Goal: Information Seeking & Learning: Learn about a topic

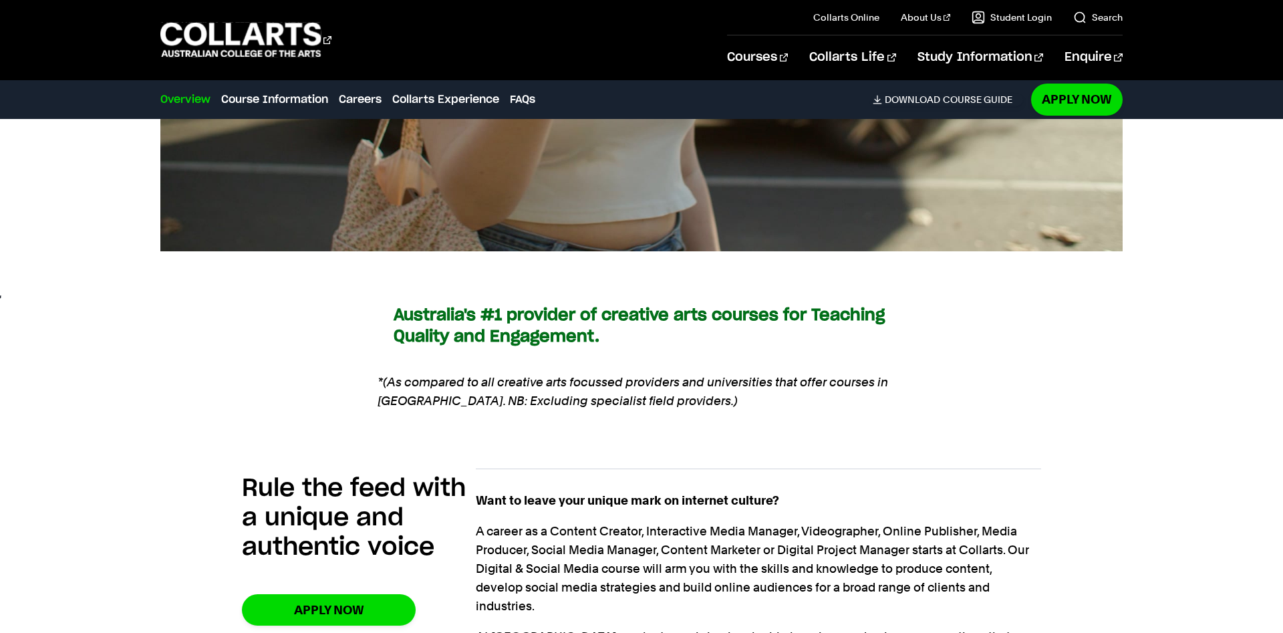
scroll to position [818, 0]
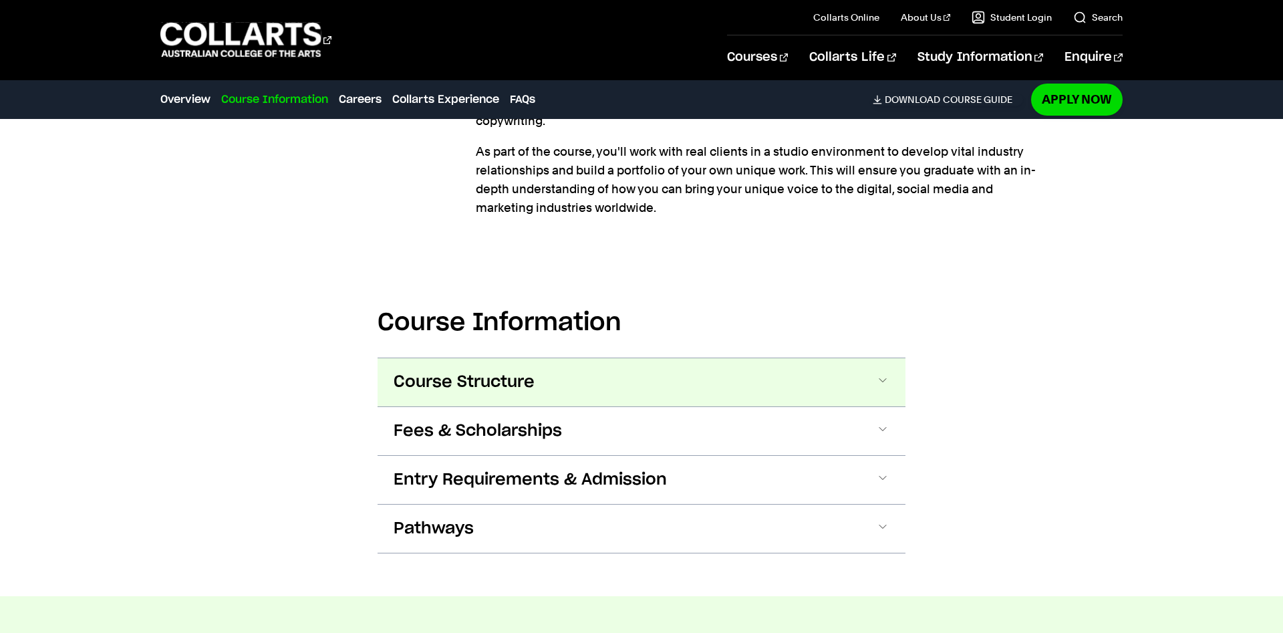
click at [815, 358] on button "Course Structure" at bounding box center [641, 382] width 528 height 48
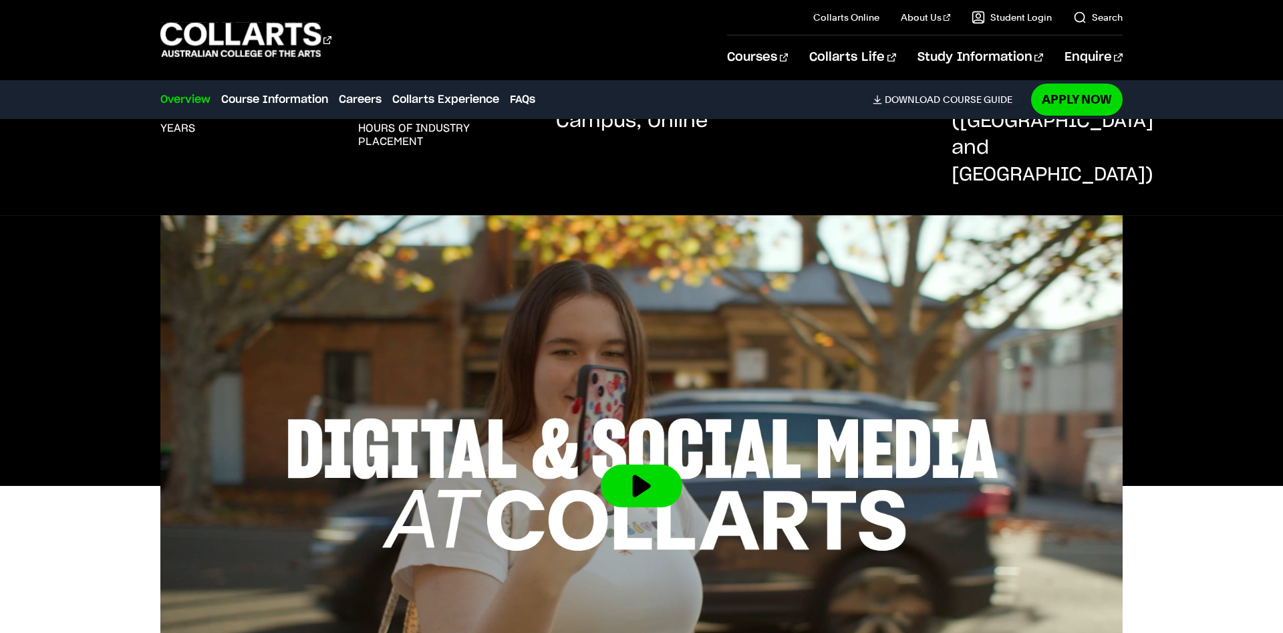
scroll to position [310, 0]
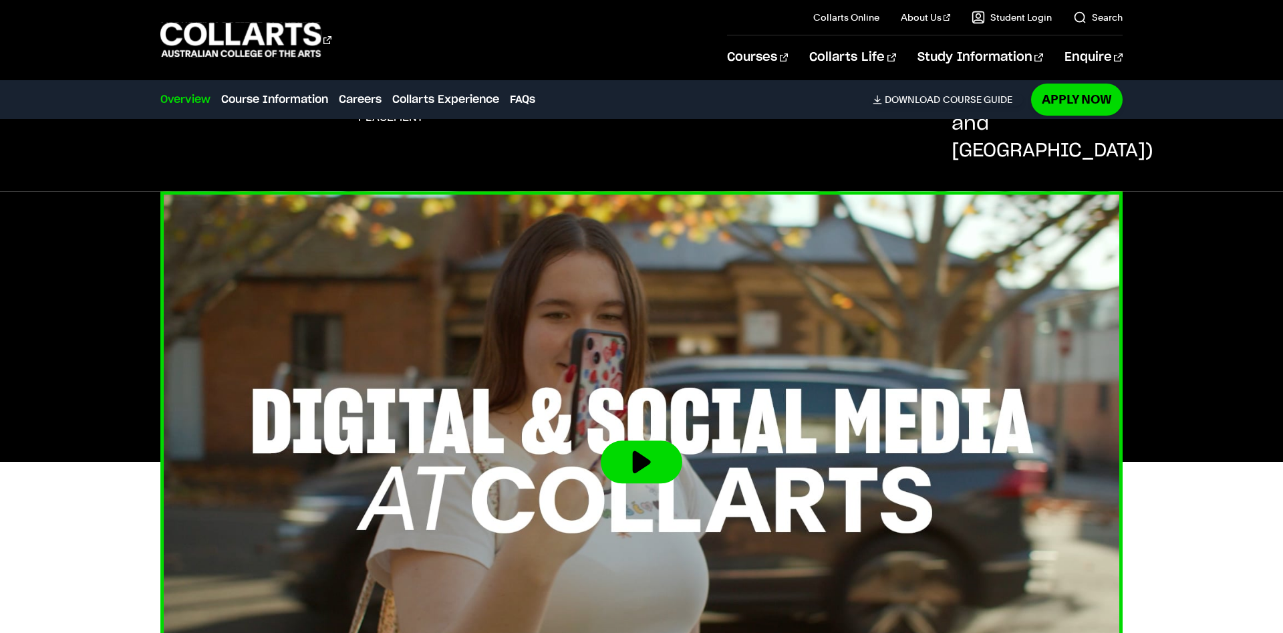
click at [618, 447] on button at bounding box center [642, 461] width 82 height 43
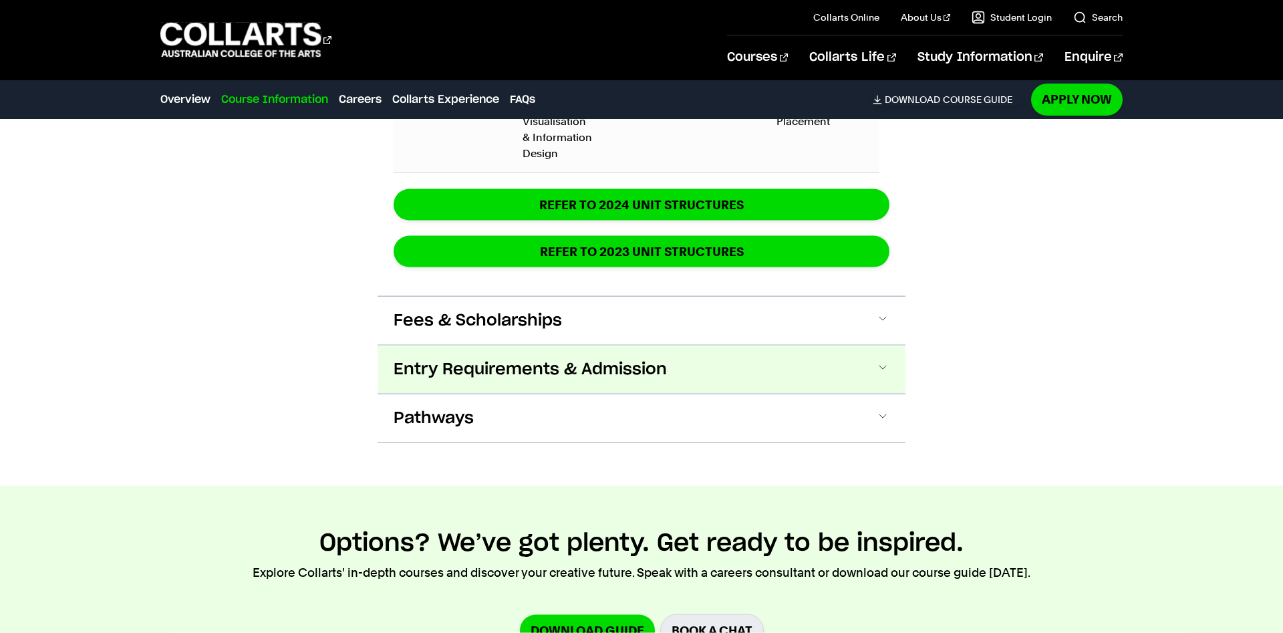
scroll to position [2627, 0]
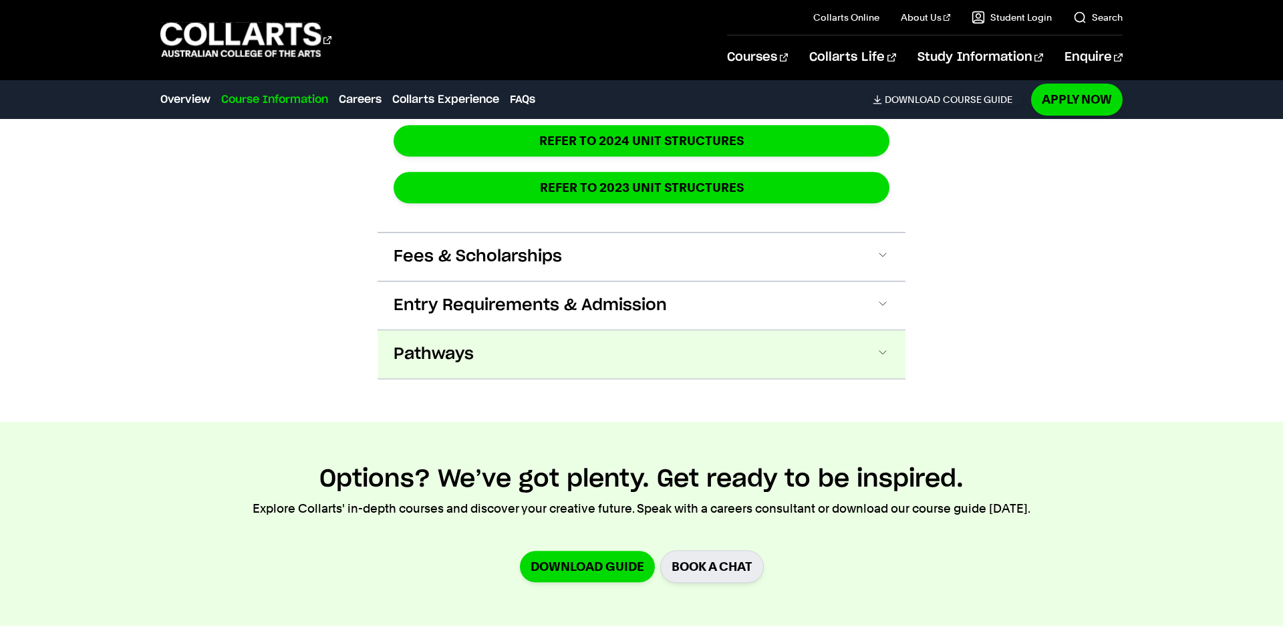
click at [879, 330] on button "Pathways" at bounding box center [641, 354] width 528 height 48
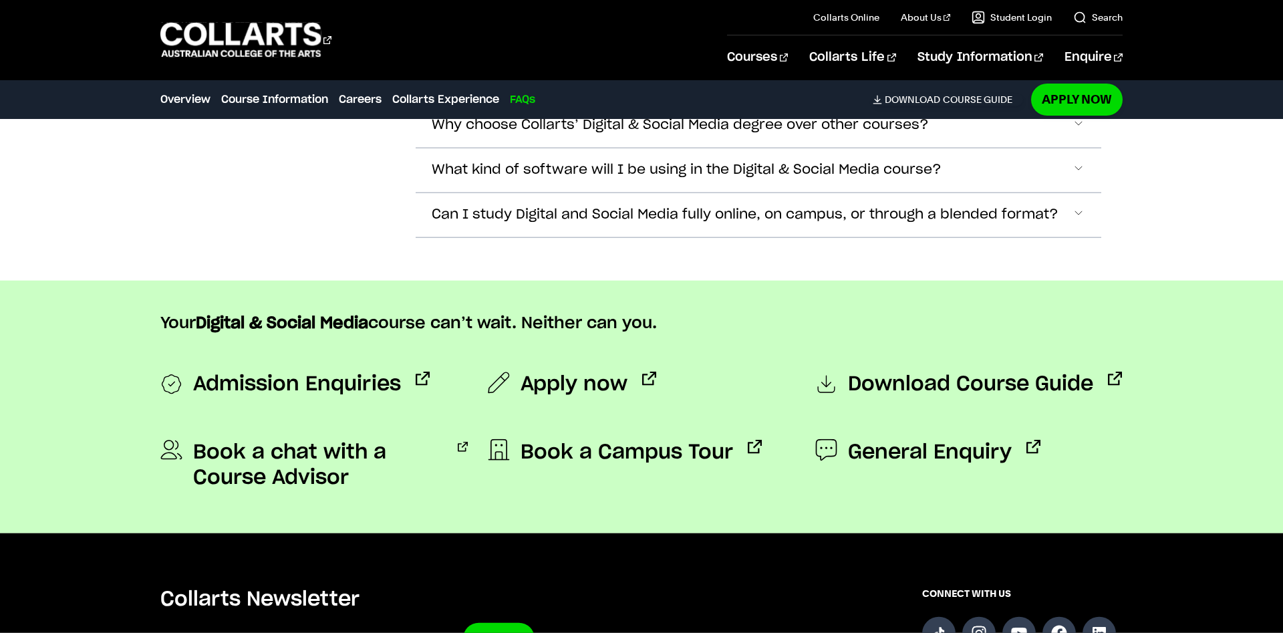
scroll to position [6248, 0]
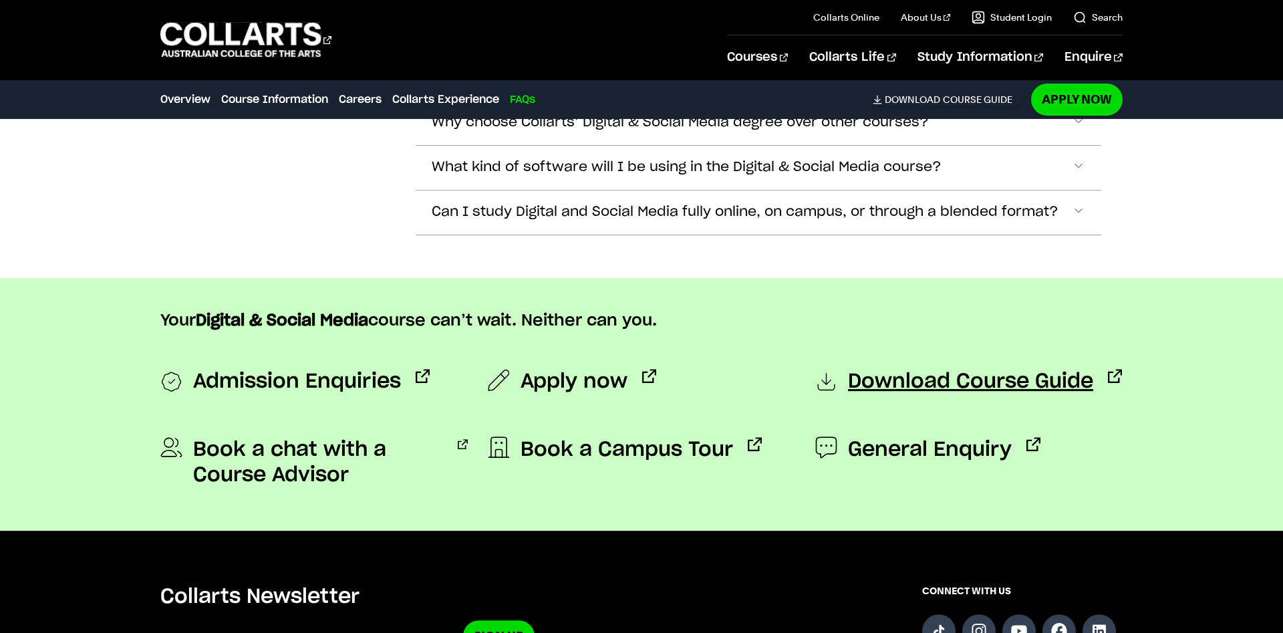
click at [931, 369] on span "Download Course Guide" at bounding box center [970, 382] width 245 height 27
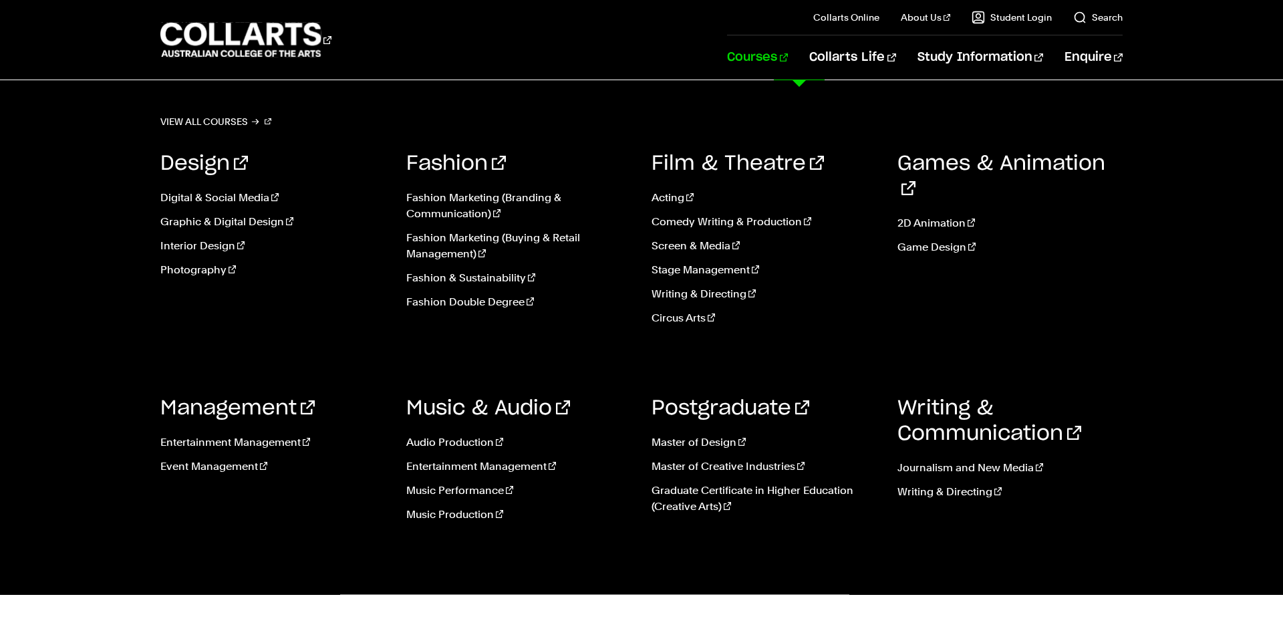
click at [788, 47] on link "Courses" at bounding box center [757, 57] width 61 height 44
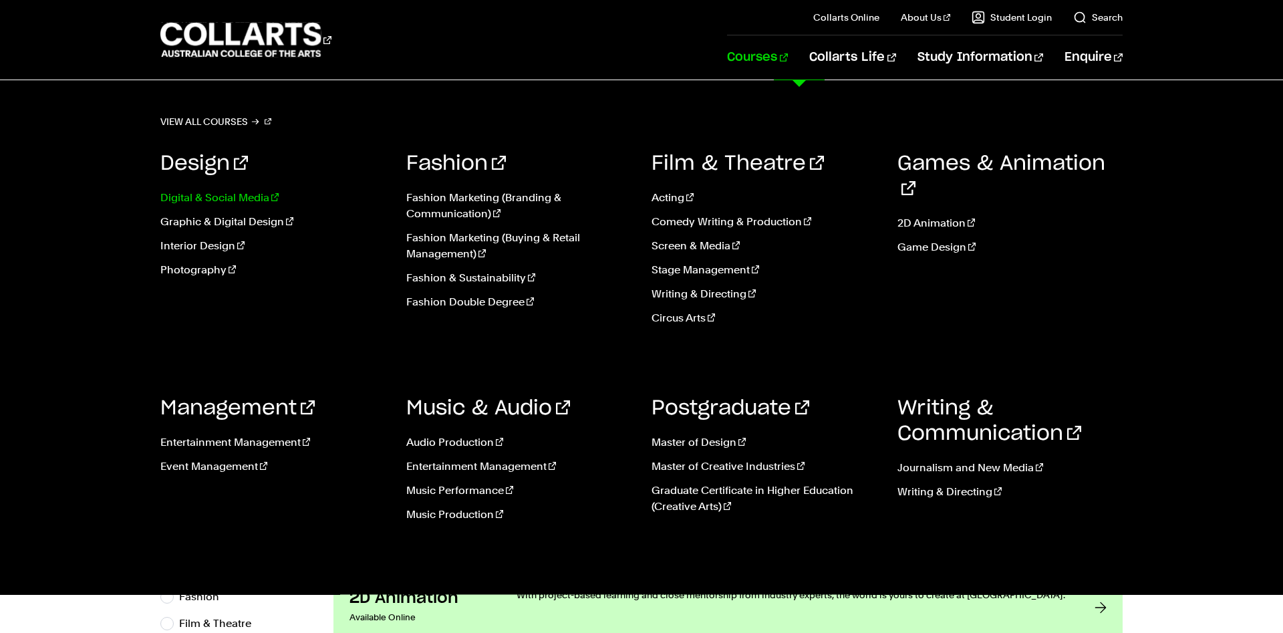
click at [249, 195] on link "Digital & Social Media" at bounding box center [273, 198] width 226 height 16
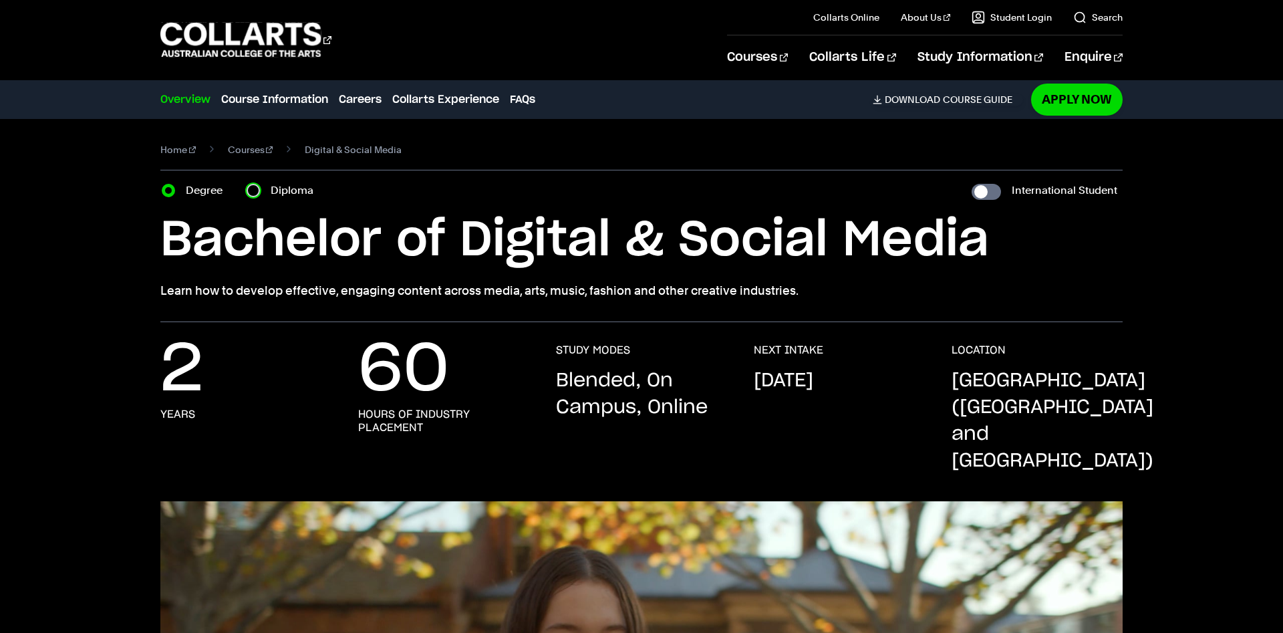
click at [255, 188] on input "Diploma" at bounding box center [253, 190] width 13 height 13
radio input "true"
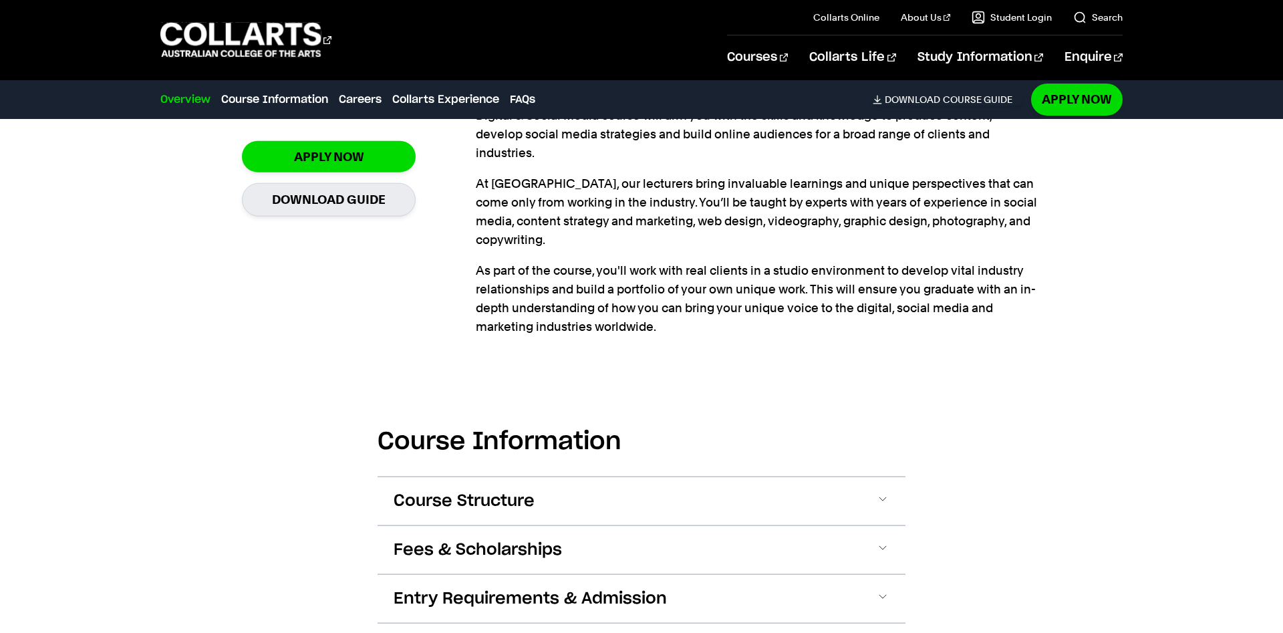
scroll to position [1158, 0]
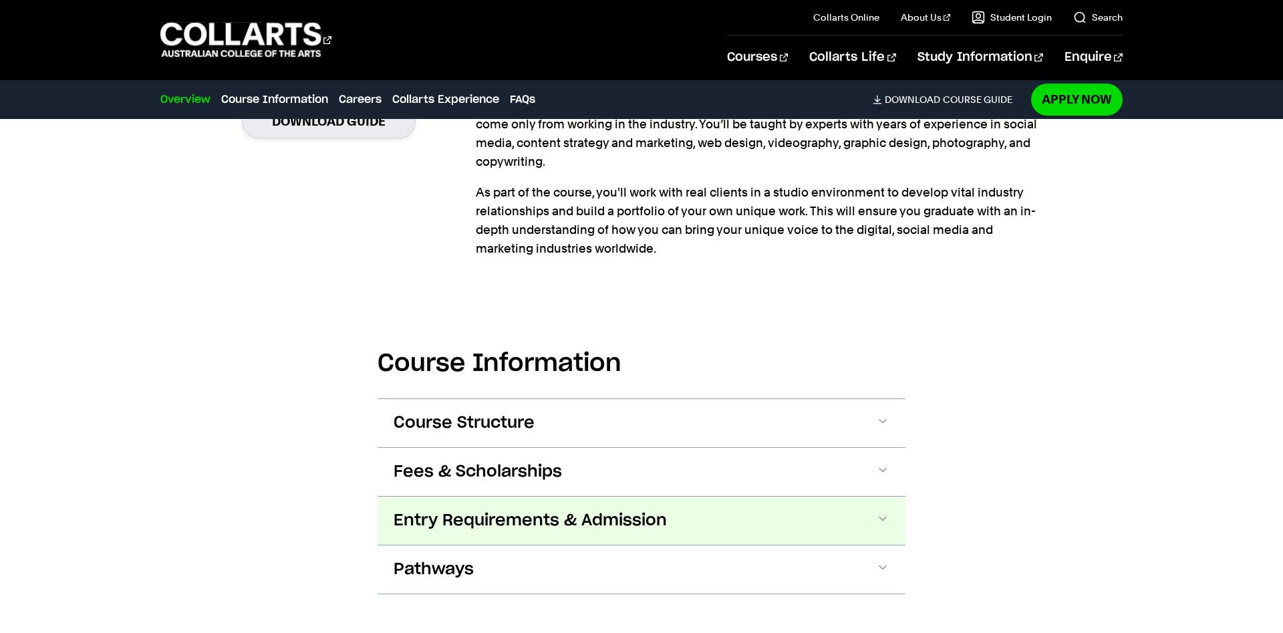
click at [859, 496] on button "Entry Requirements & Admission" at bounding box center [641, 520] width 528 height 48
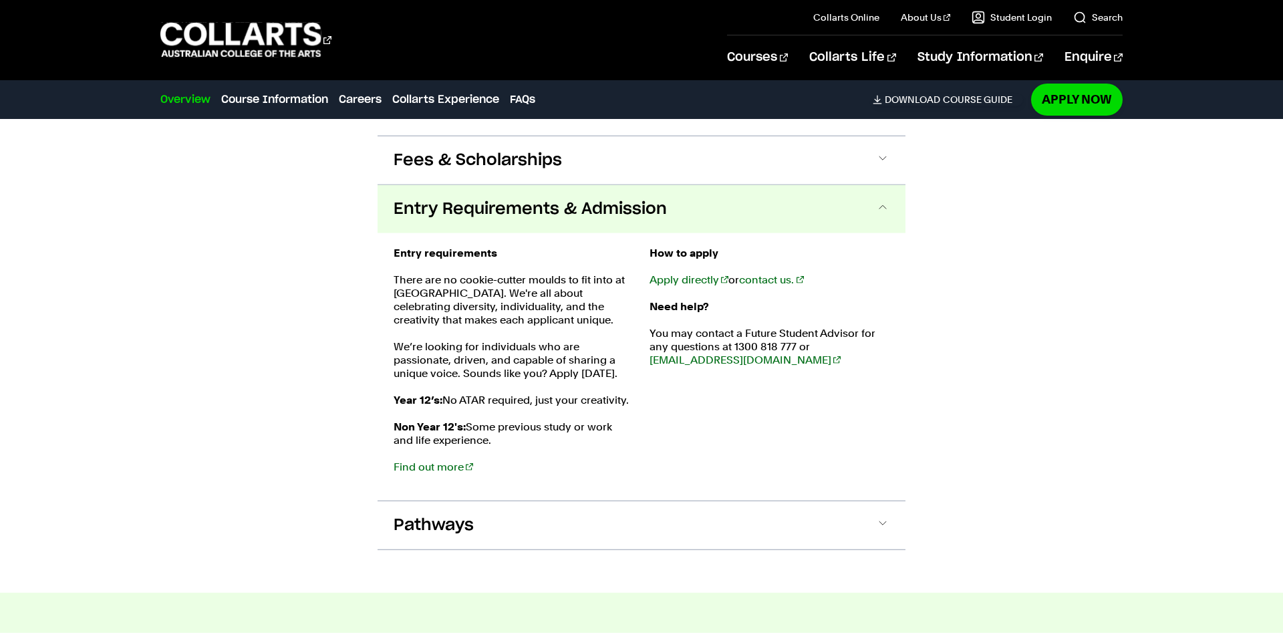
scroll to position [1470, 0]
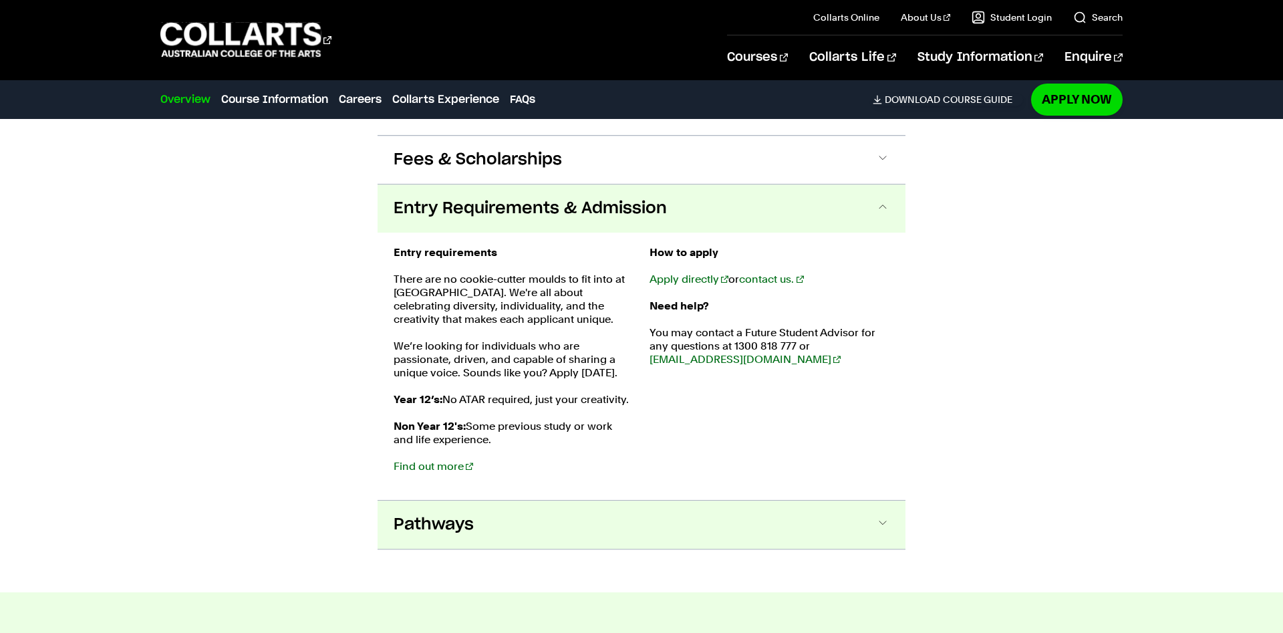
click at [856, 500] on button "Pathways" at bounding box center [641, 524] width 528 height 48
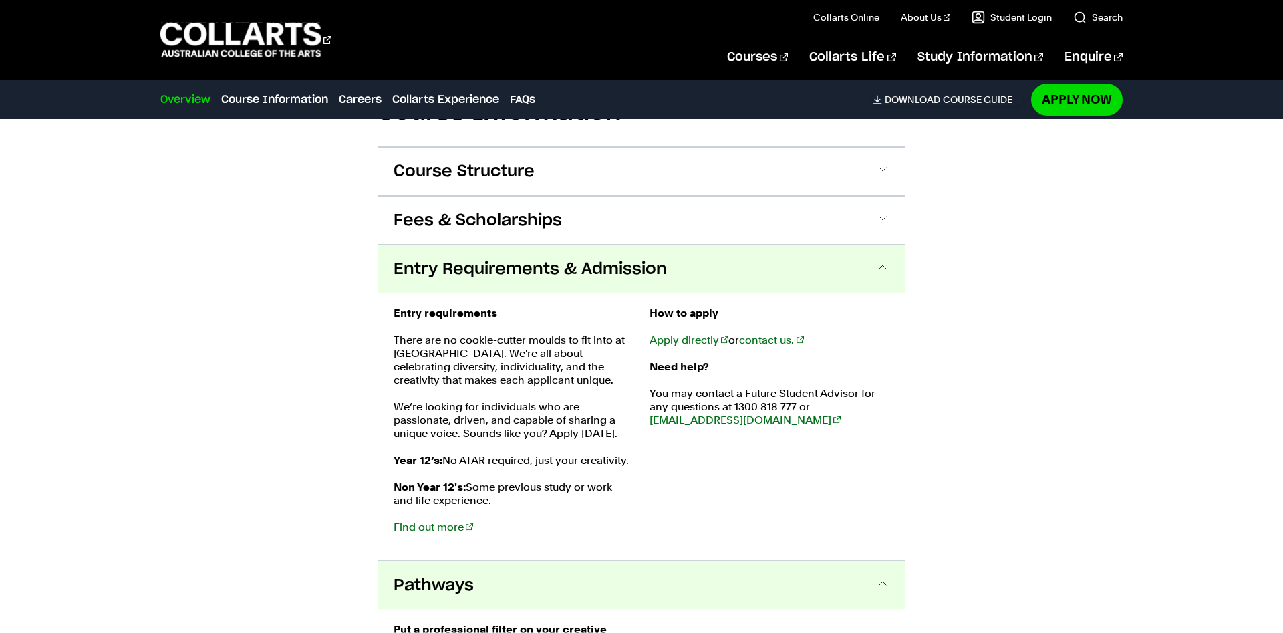
scroll to position [1431, 0]
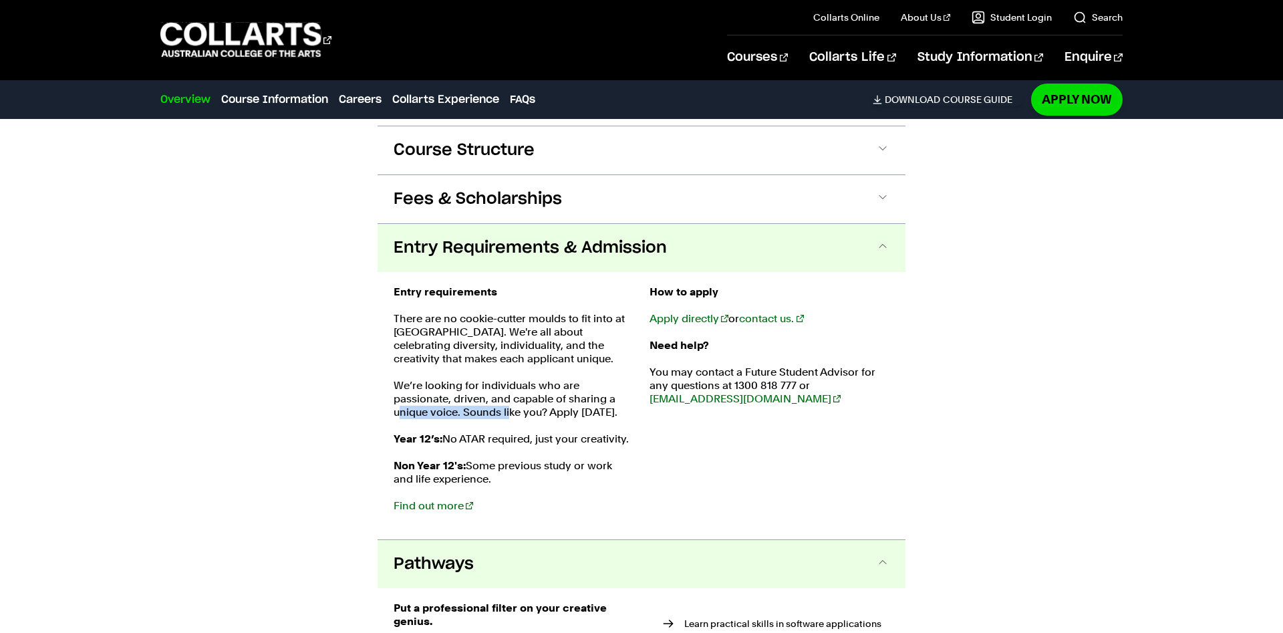
drag, startPoint x: 400, startPoint y: 344, endPoint x: 510, endPoint y: 343, distance: 110.9
click at [510, 379] on p "We’re looking for individuals who are passionate, driven, and capable of sharin…" at bounding box center [513, 399] width 240 height 40
click at [398, 379] on p "We’re looking for individuals who are passionate, driven, and capable of sharin…" at bounding box center [513, 399] width 240 height 40
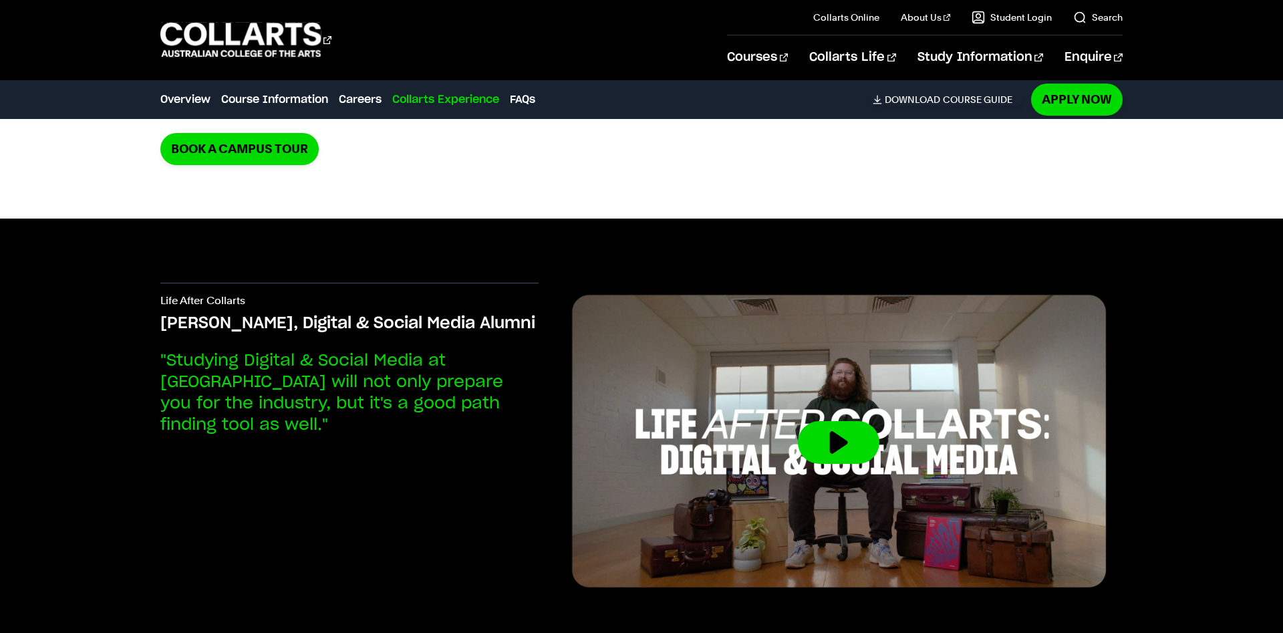
scroll to position [3475, 0]
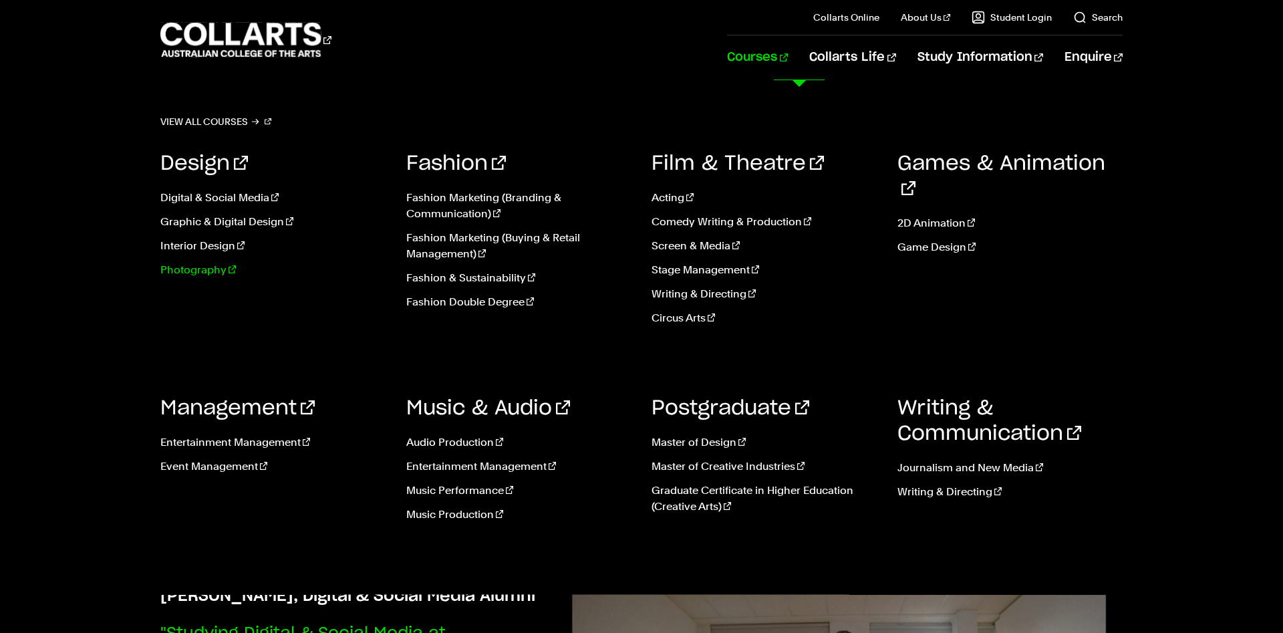
click at [187, 262] on link "Photography" at bounding box center [273, 270] width 226 height 16
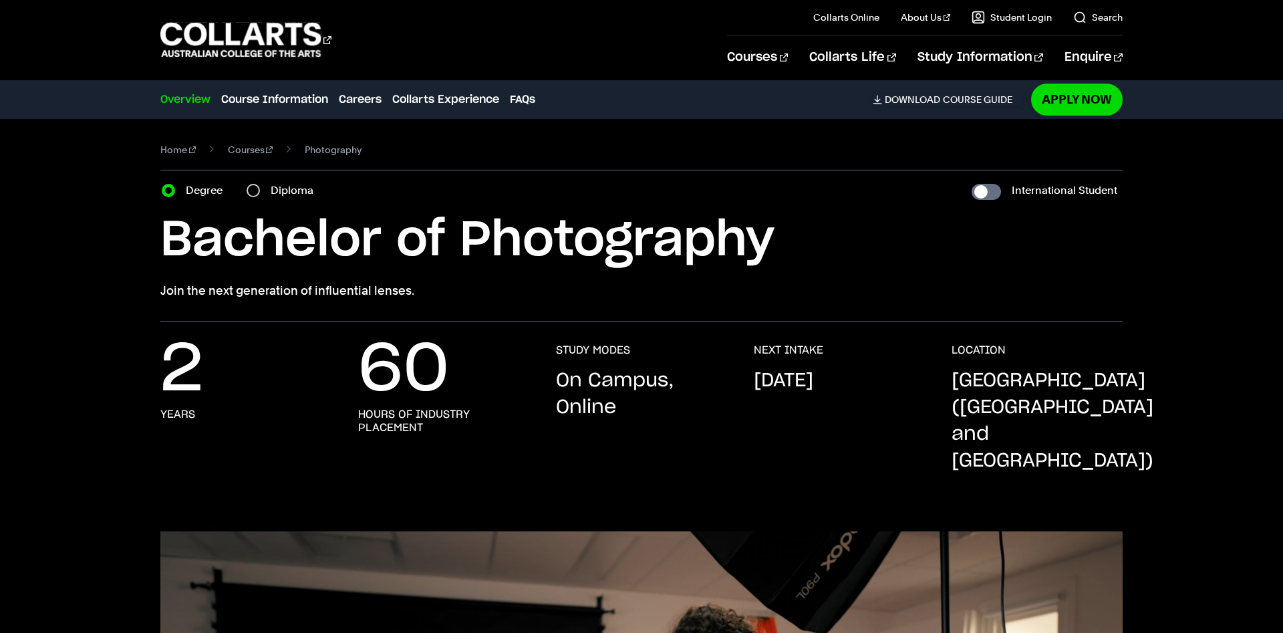
click at [254, 182] on div "Diploma" at bounding box center [284, 190] width 75 height 19
click at [255, 192] on input "Diploma" at bounding box center [253, 190] width 13 height 13
radio input "true"
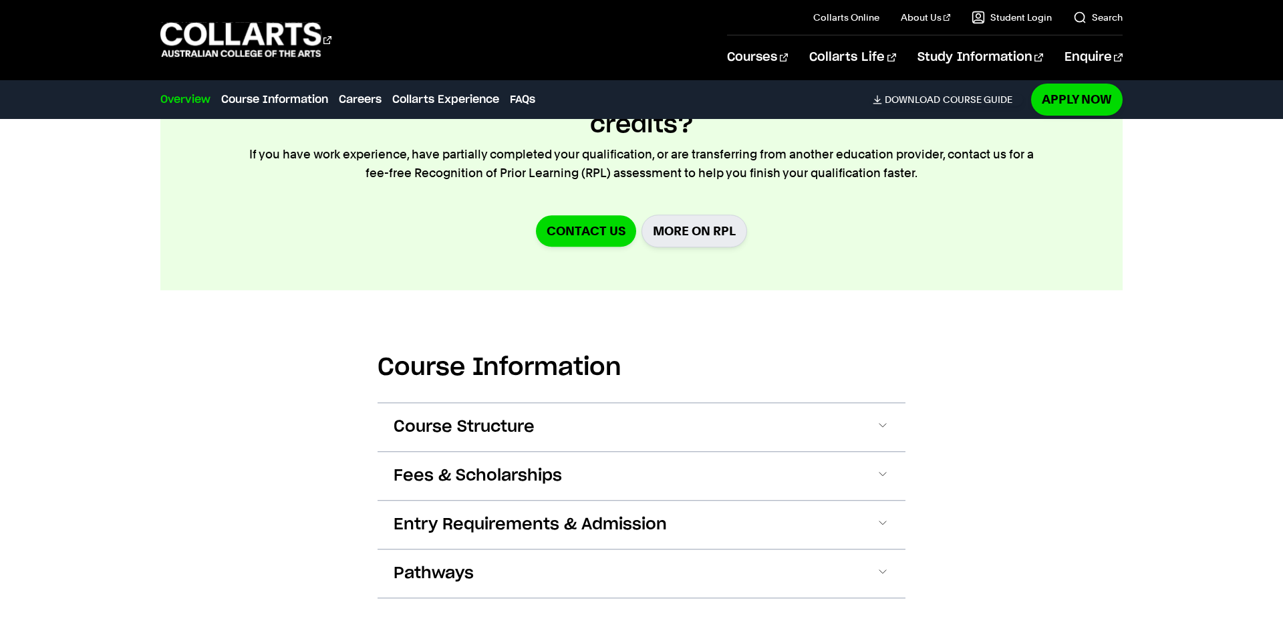
scroll to position [1431, 0]
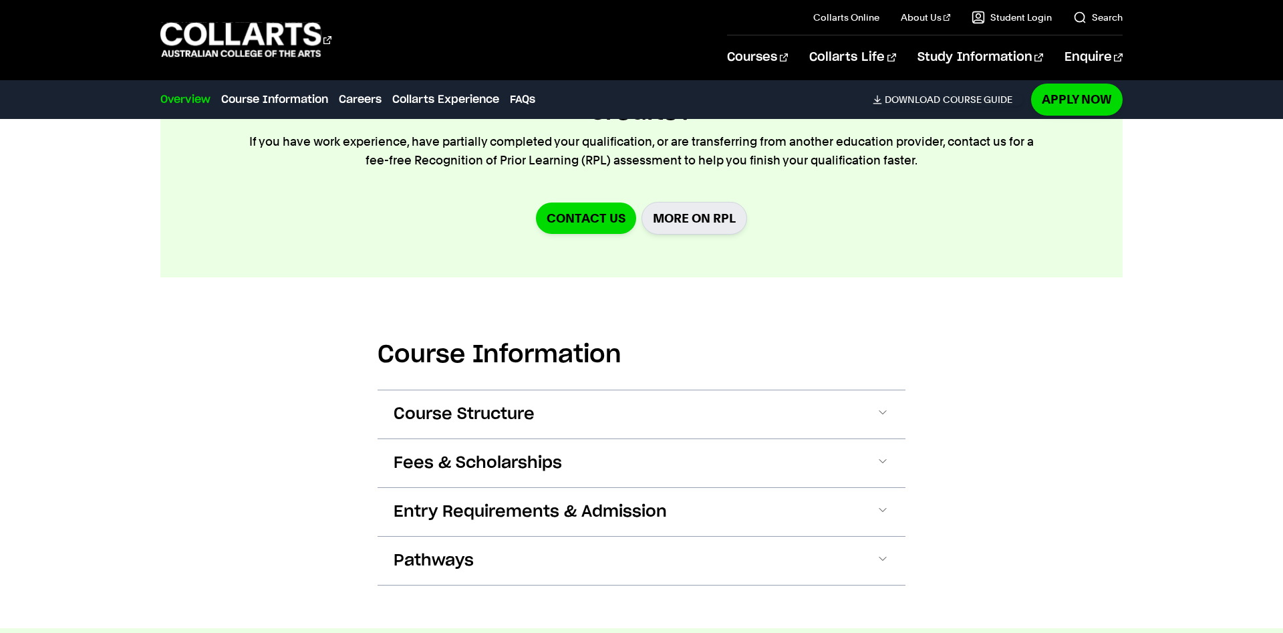
click at [524, 402] on button "Course Structure" at bounding box center [641, 414] width 528 height 48
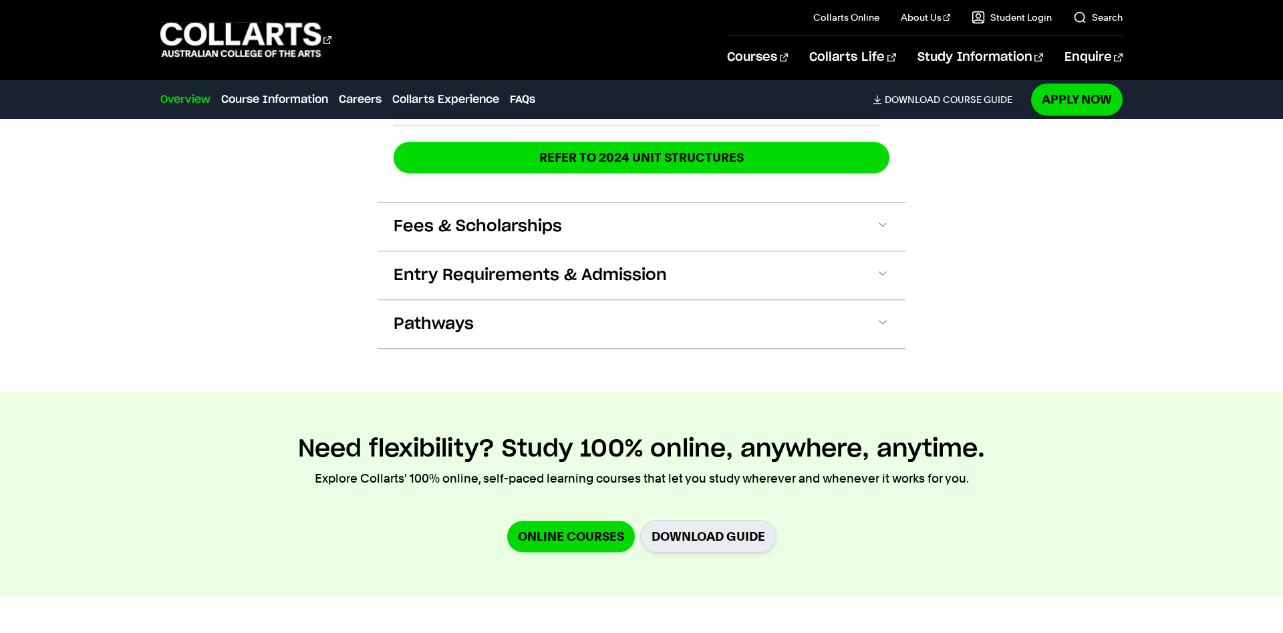
scroll to position [2219, 0]
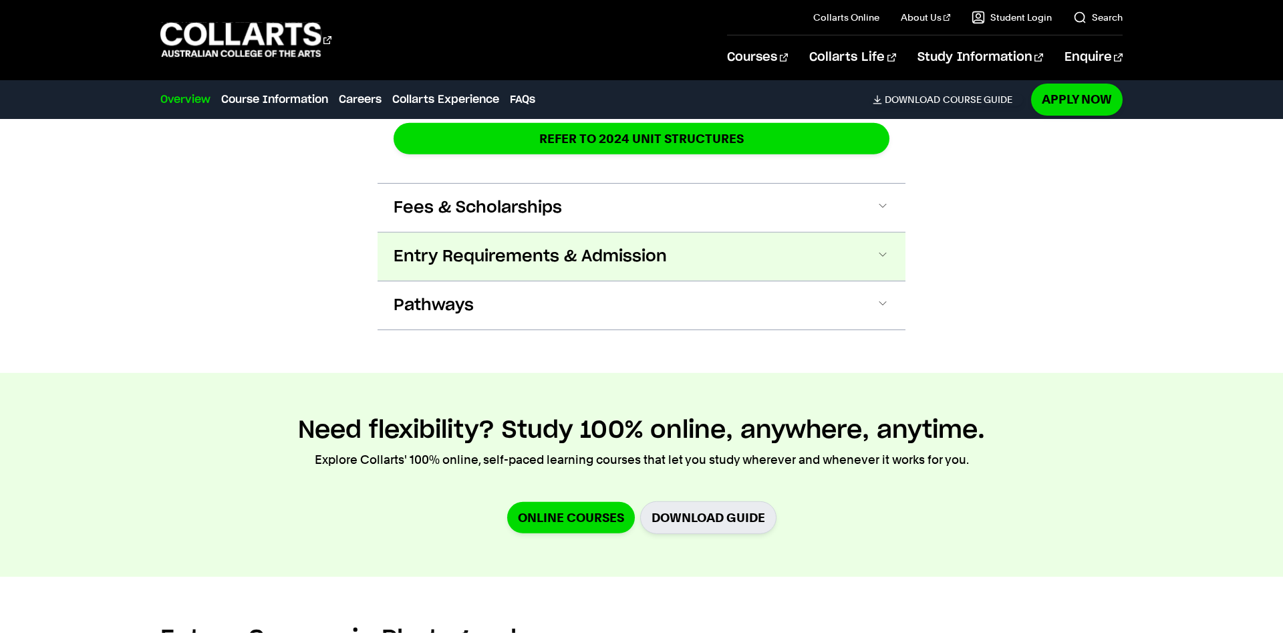
click at [596, 244] on button "Entry Requirements & Admission" at bounding box center [641, 256] width 528 height 48
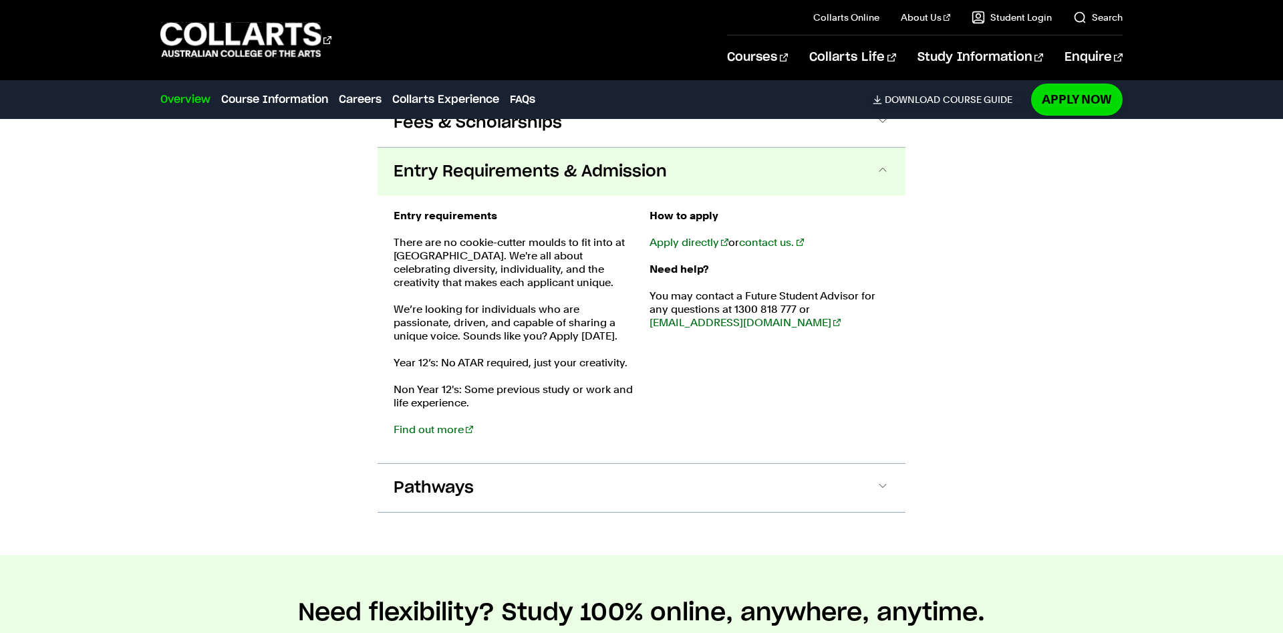
scroll to position [2305, 0]
